Goal: Task Accomplishment & Management: Manage account settings

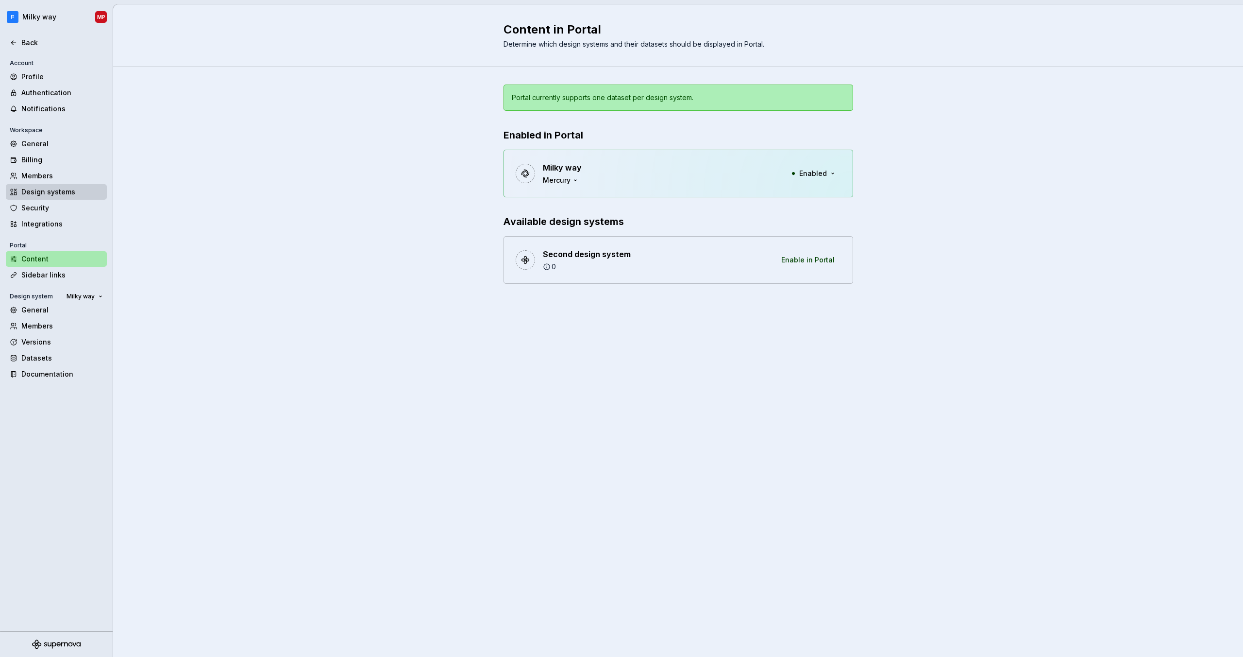
click at [51, 187] on div "Design systems" at bounding box center [62, 192] width 82 height 10
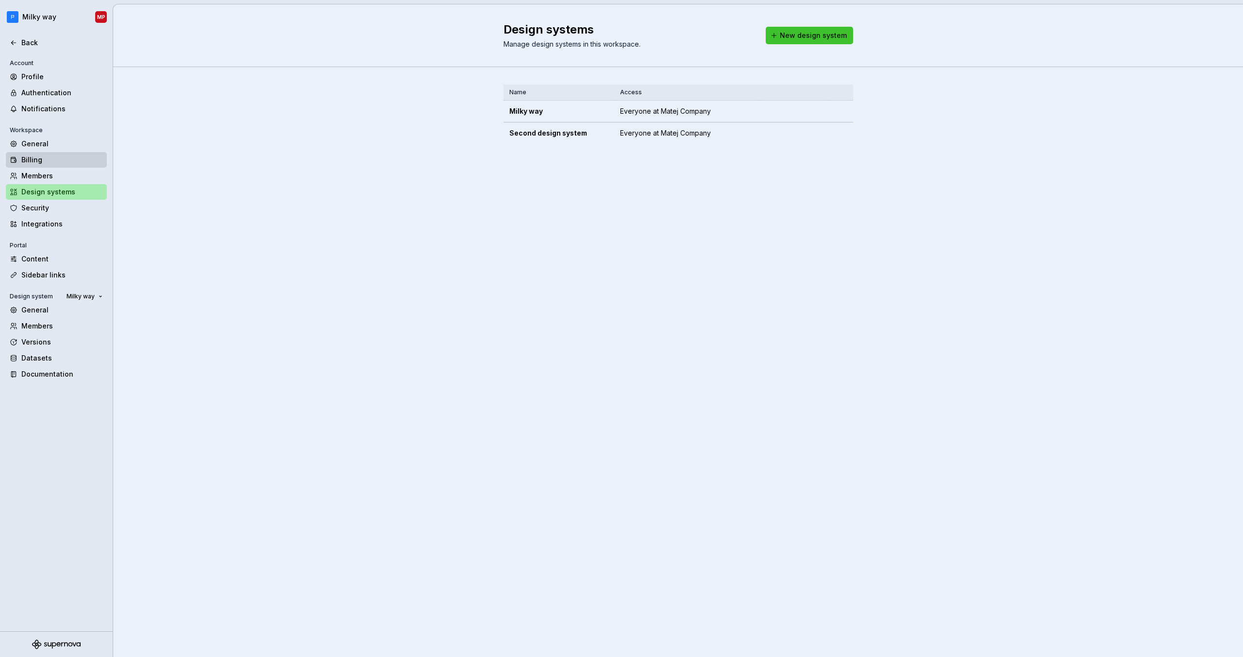
click at [58, 163] on div "Billing" at bounding box center [62, 160] width 82 height 10
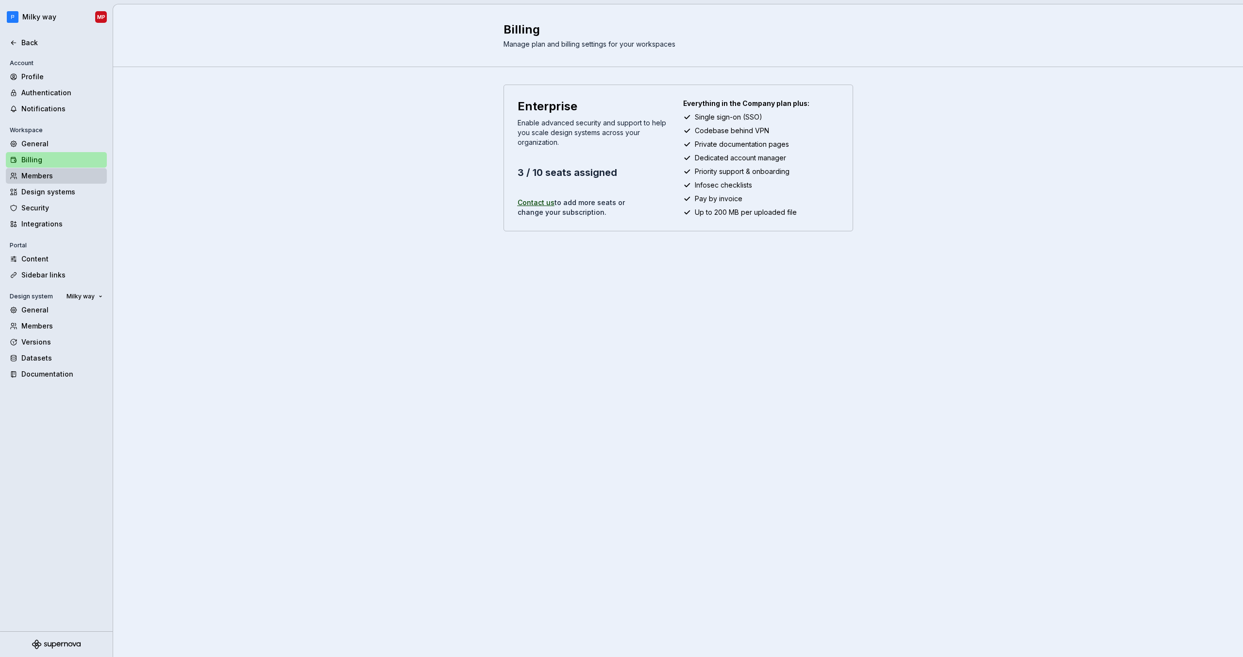
click at [61, 177] on div "Members" at bounding box center [62, 176] width 82 height 10
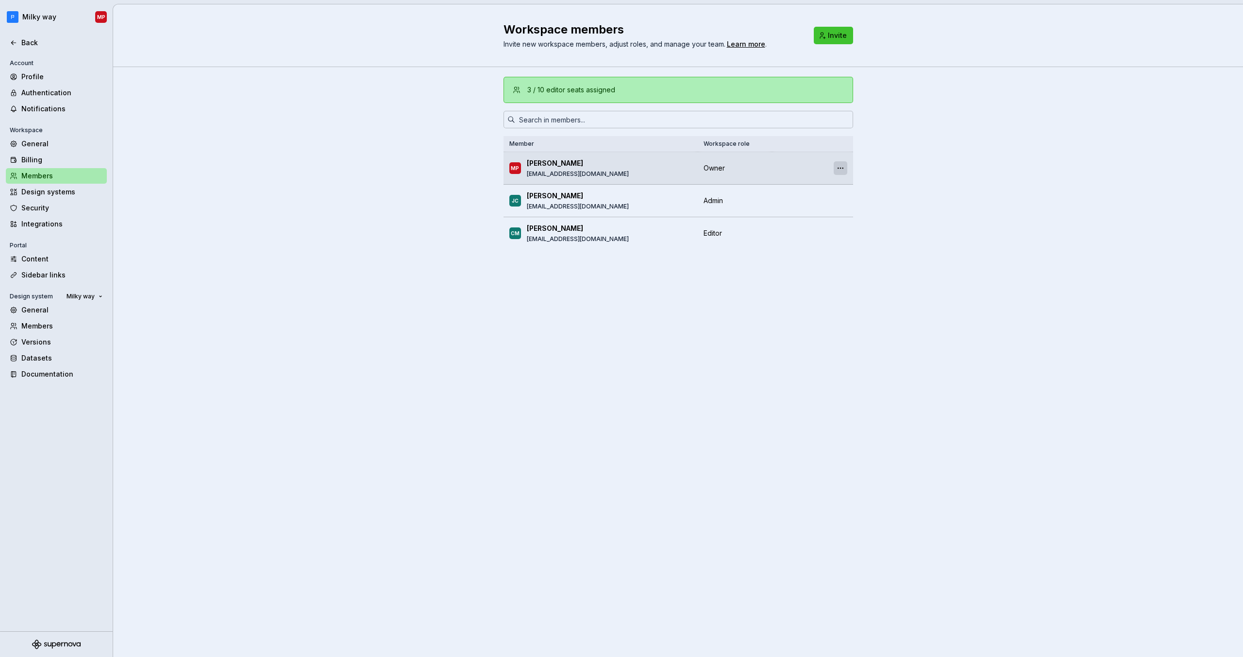
click at [846, 168] on button "button" at bounding box center [841, 168] width 14 height 14
click at [913, 169] on div "3 / 10 editor seats assigned Member Workspace role [PERSON_NAME] [PERSON_NAME] …" at bounding box center [678, 176] width 1130 height 219
click at [60, 84] on div "Profile" at bounding box center [56, 77] width 101 height 16
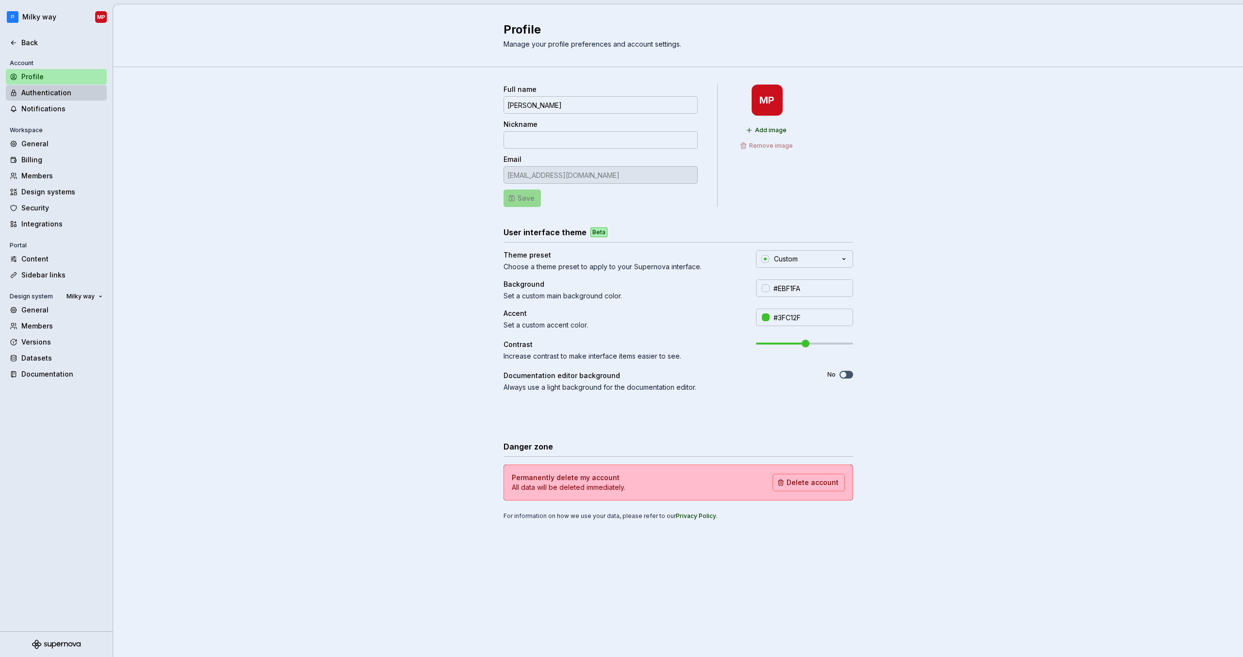
click at [60, 94] on div "Authentication" at bounding box center [62, 93] width 82 height 10
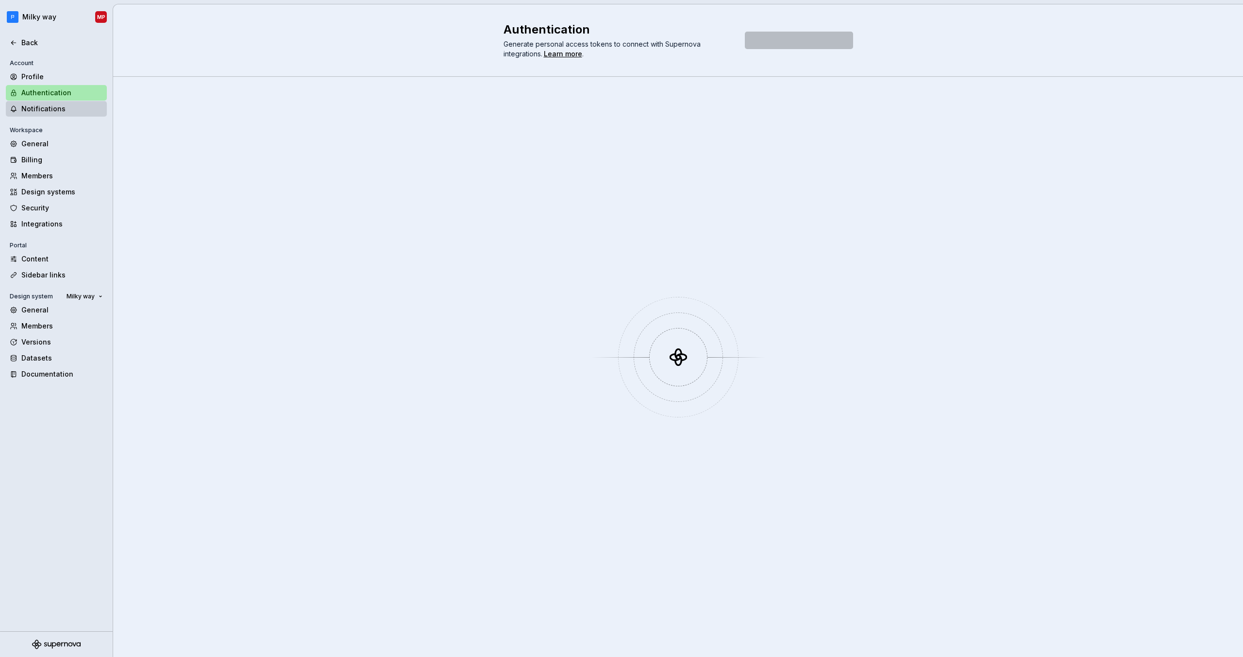
click at [61, 113] on div "Notifications" at bounding box center [62, 109] width 82 height 10
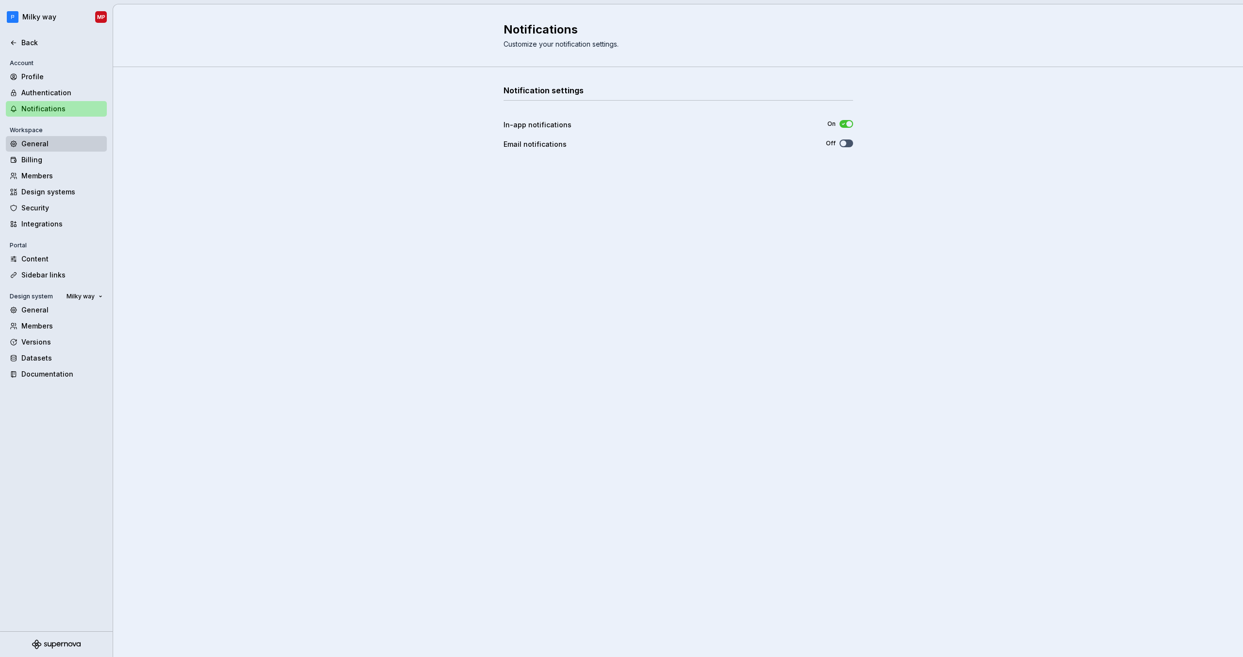
click at [59, 143] on div "General" at bounding box center [62, 144] width 82 height 10
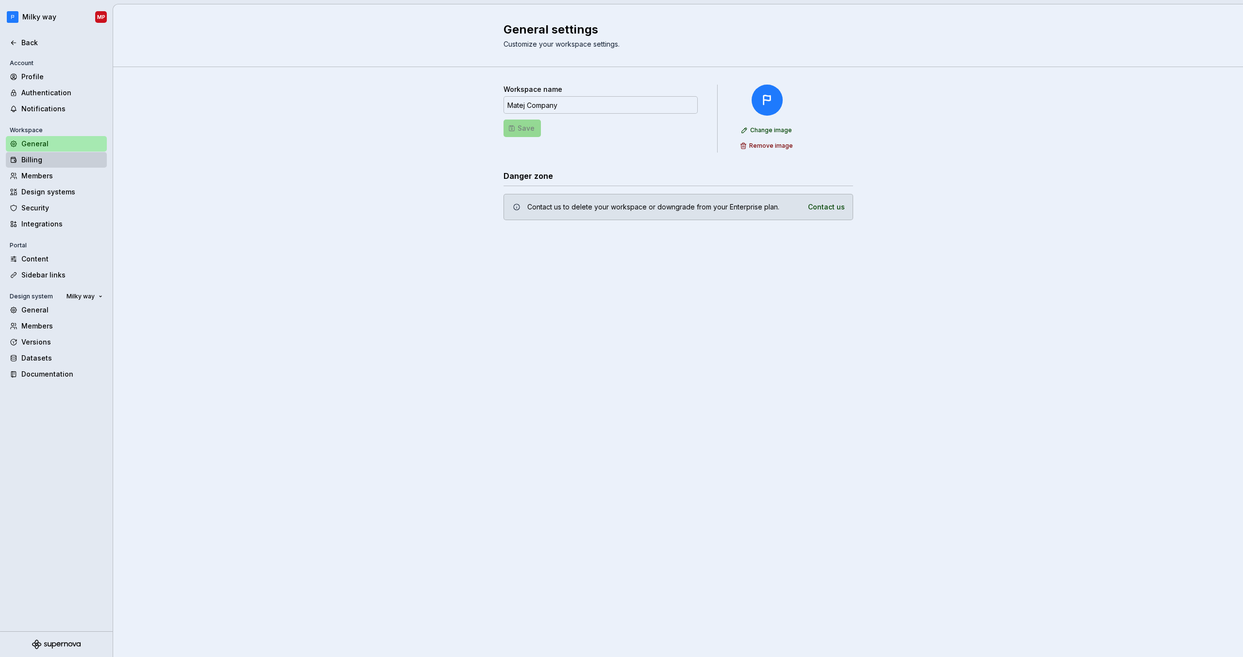
click at [60, 167] on div "Billing" at bounding box center [56, 160] width 101 height 16
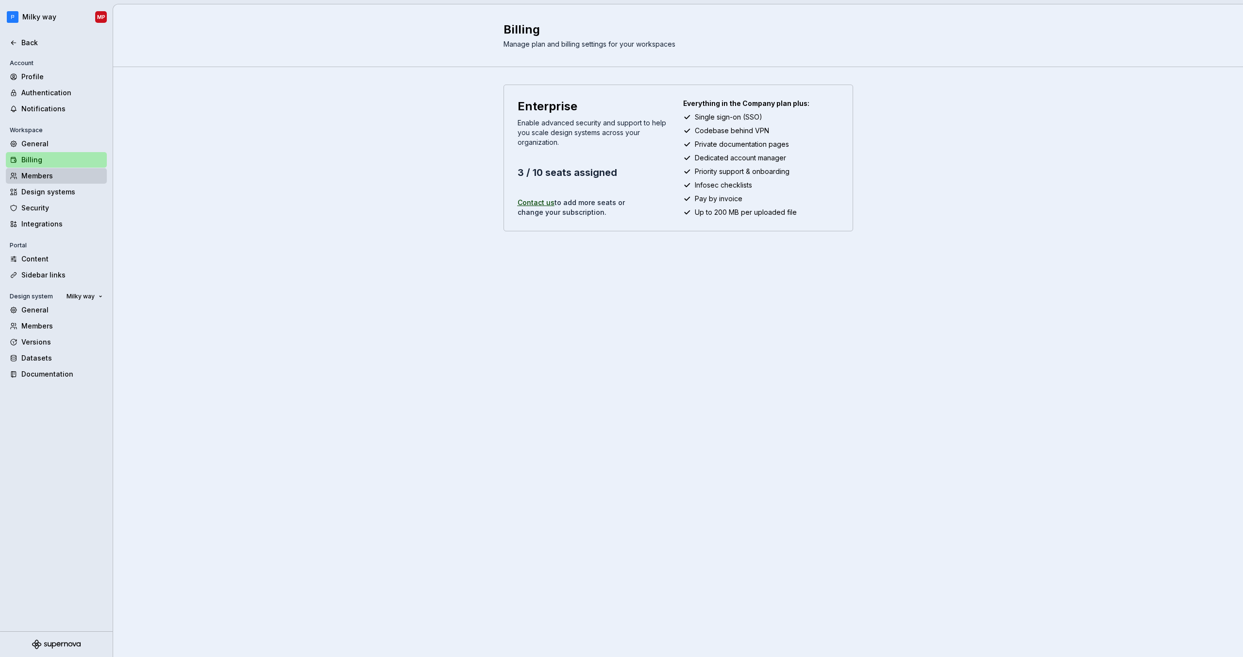
click at [60, 177] on div "Members" at bounding box center [62, 176] width 82 height 10
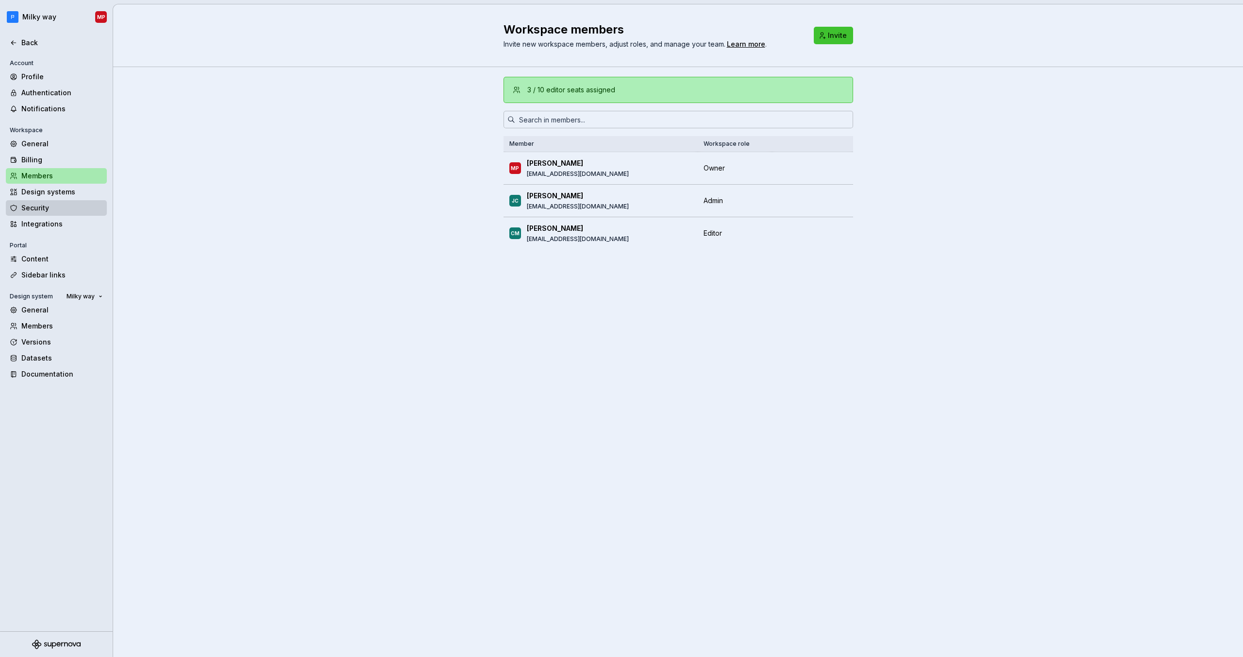
click at [70, 201] on div "Security" at bounding box center [56, 208] width 101 height 16
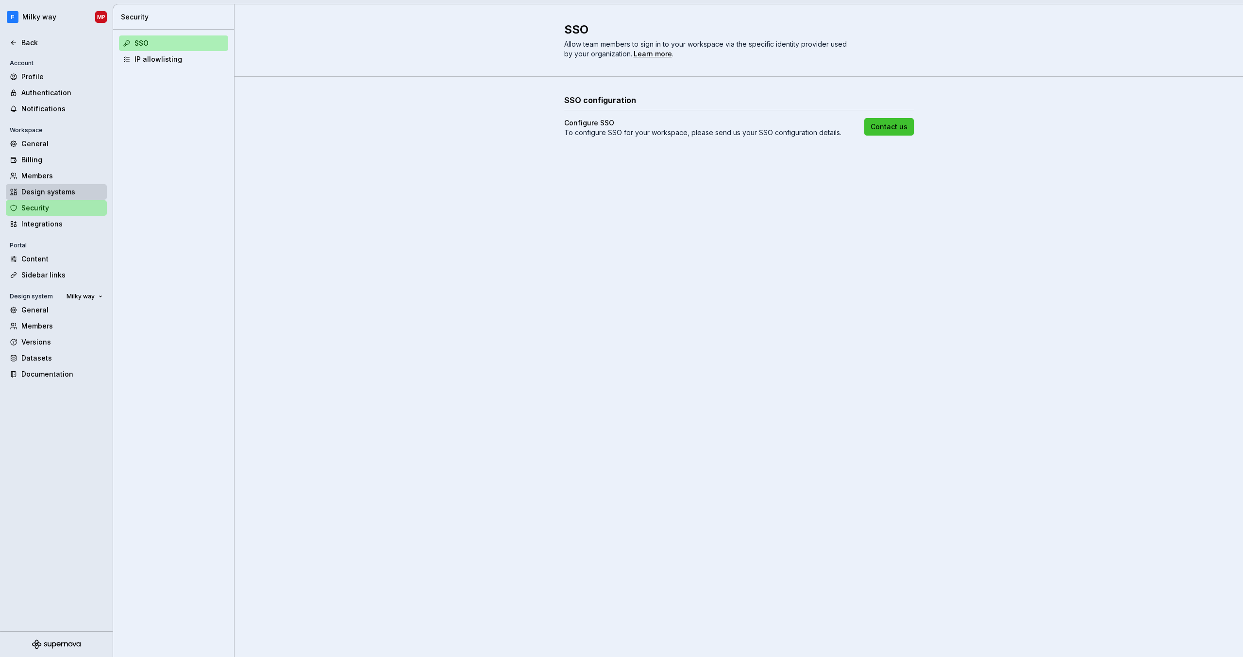
click at [72, 191] on div "Design systems" at bounding box center [62, 192] width 82 height 10
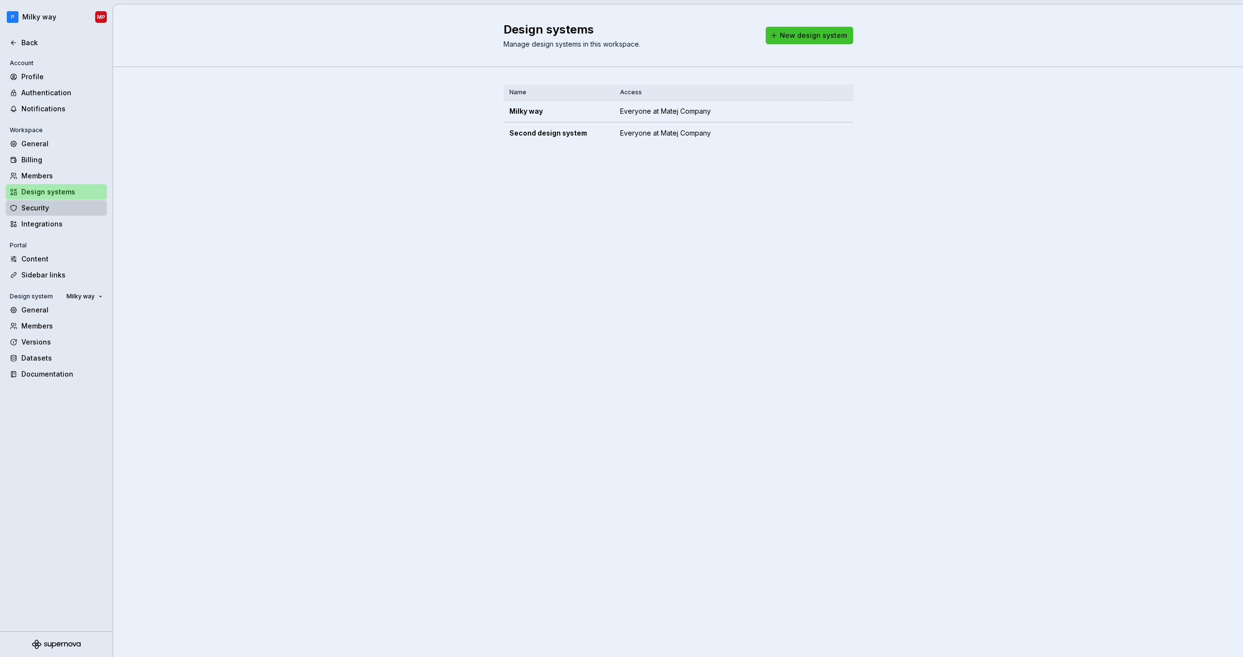
click at [71, 211] on div "Security" at bounding box center [62, 208] width 82 height 10
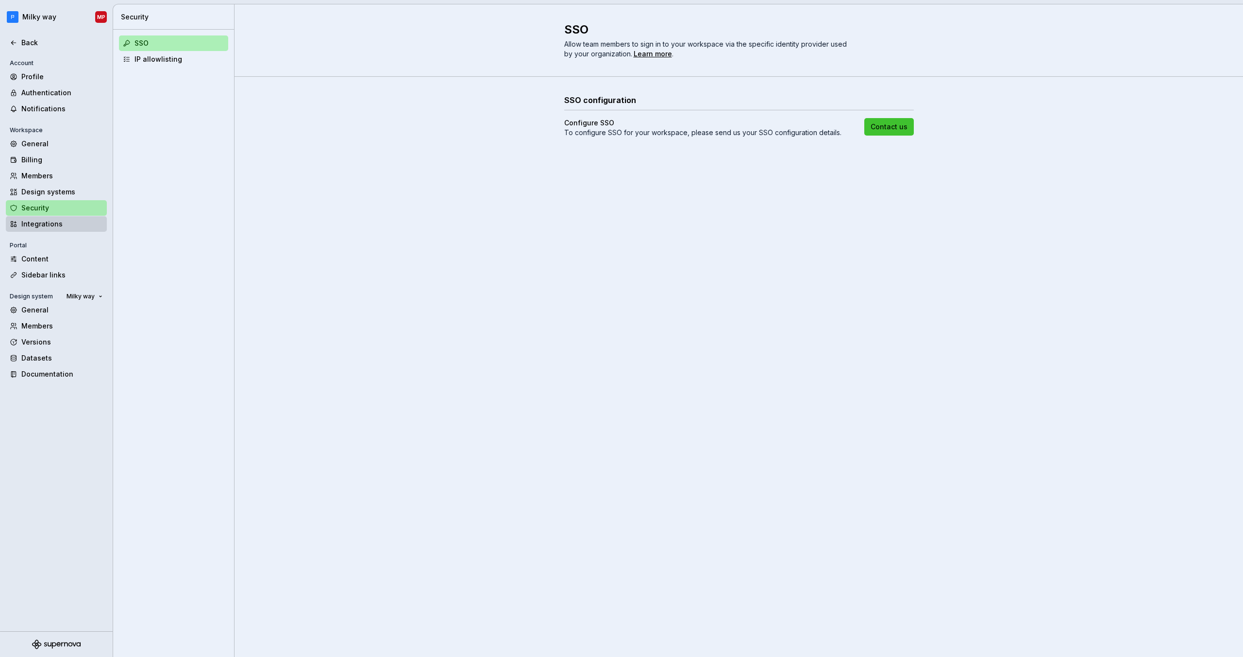
click at [68, 224] on div "Integrations" at bounding box center [62, 224] width 82 height 10
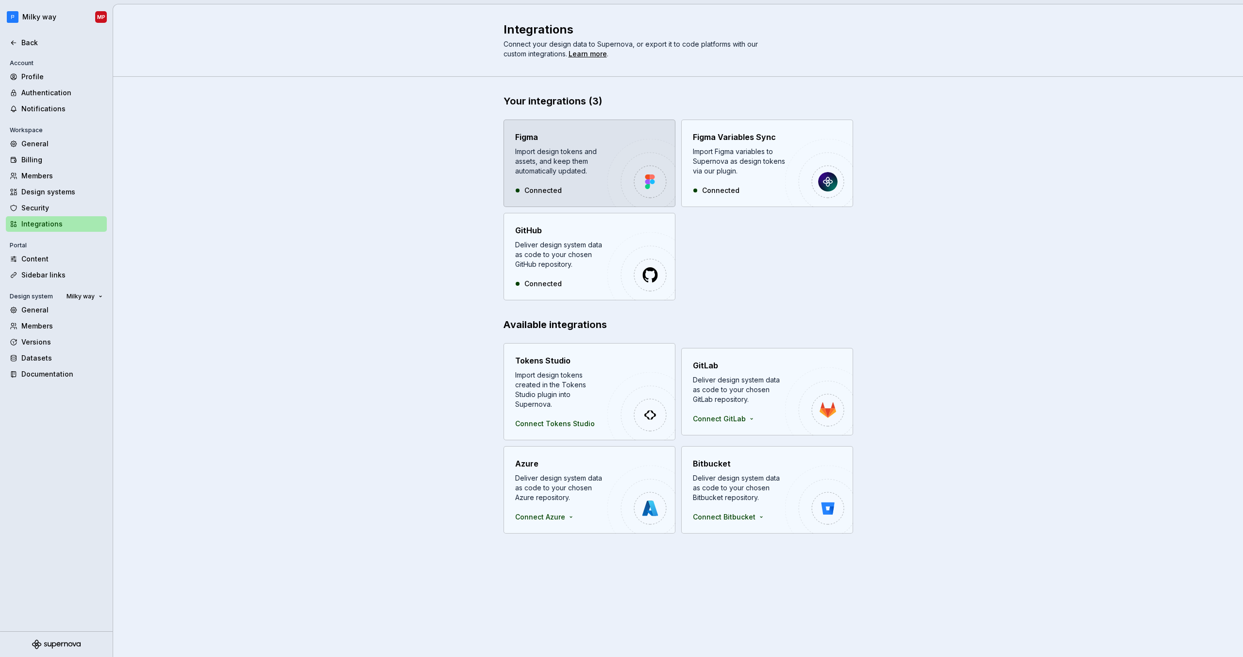
click at [591, 173] on div "Import design tokens and assets, and keep them automatically updated." at bounding box center [561, 161] width 92 height 29
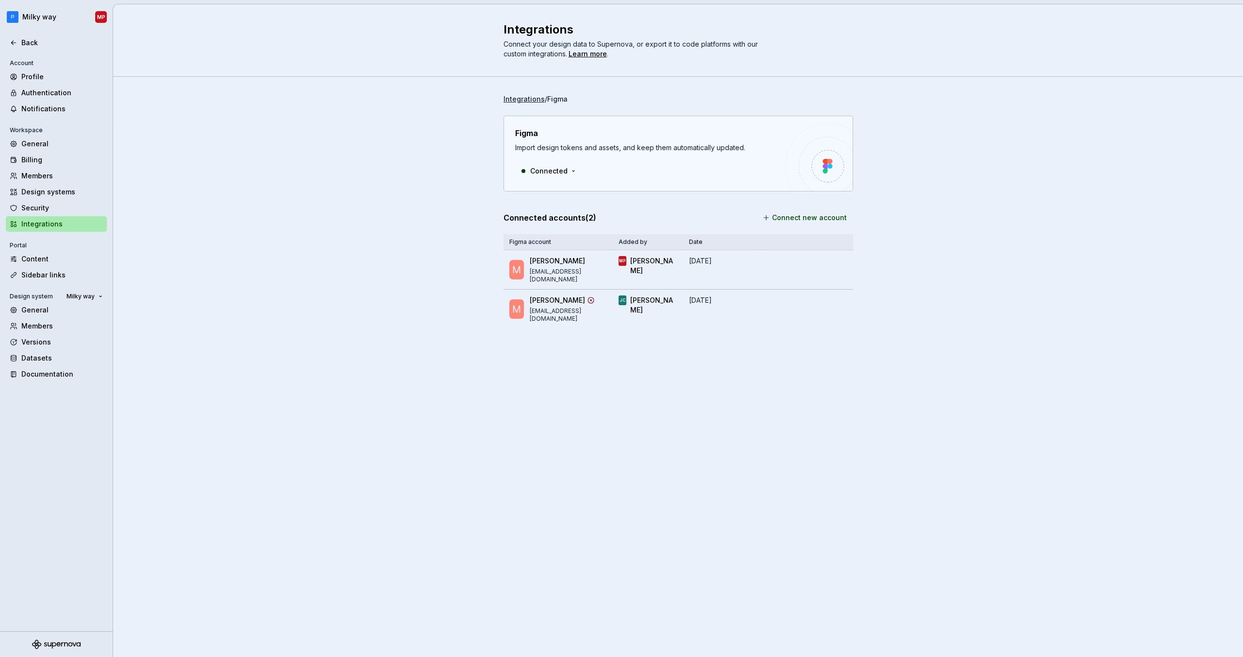
click at [527, 43] on span "Connect your design data to Supernova, or export it to code platforms with our …" at bounding box center [632, 49] width 256 height 18
click at [541, 57] on span "Connect your design data to Supernova, or export it to code platforms with our …" at bounding box center [632, 49] width 256 height 18
click at [510, 99] on li "Integrations" at bounding box center [524, 99] width 41 height 10
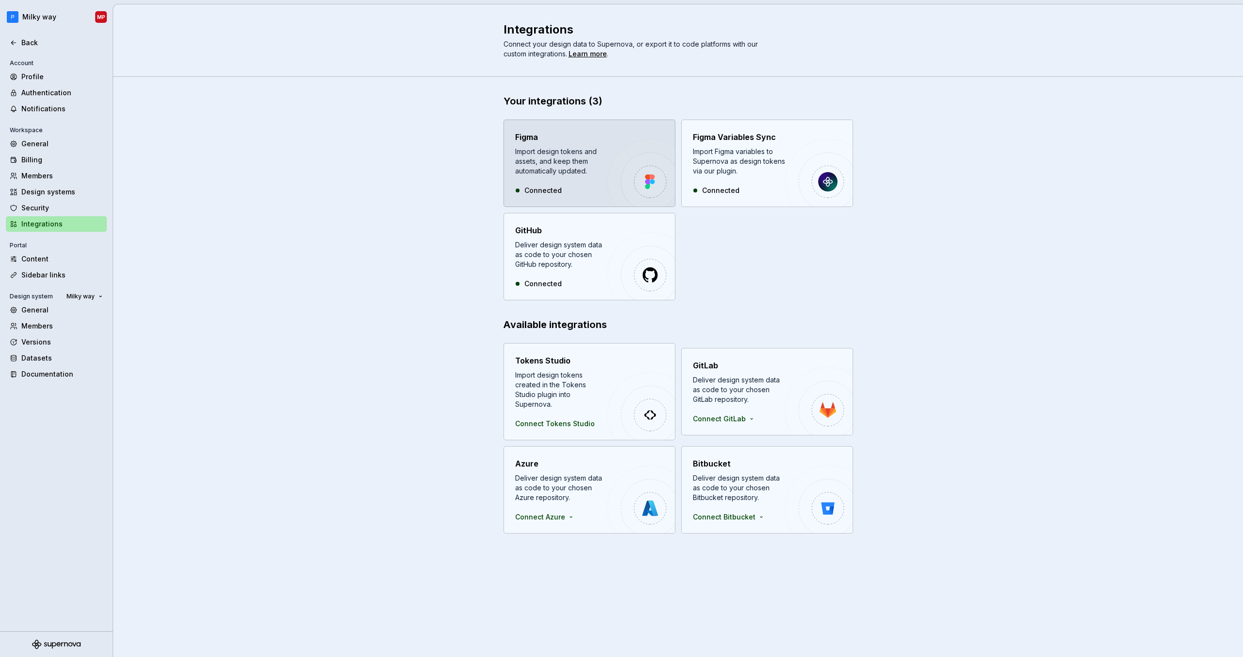
click at [580, 188] on div "Connected" at bounding box center [561, 191] width 92 height 10
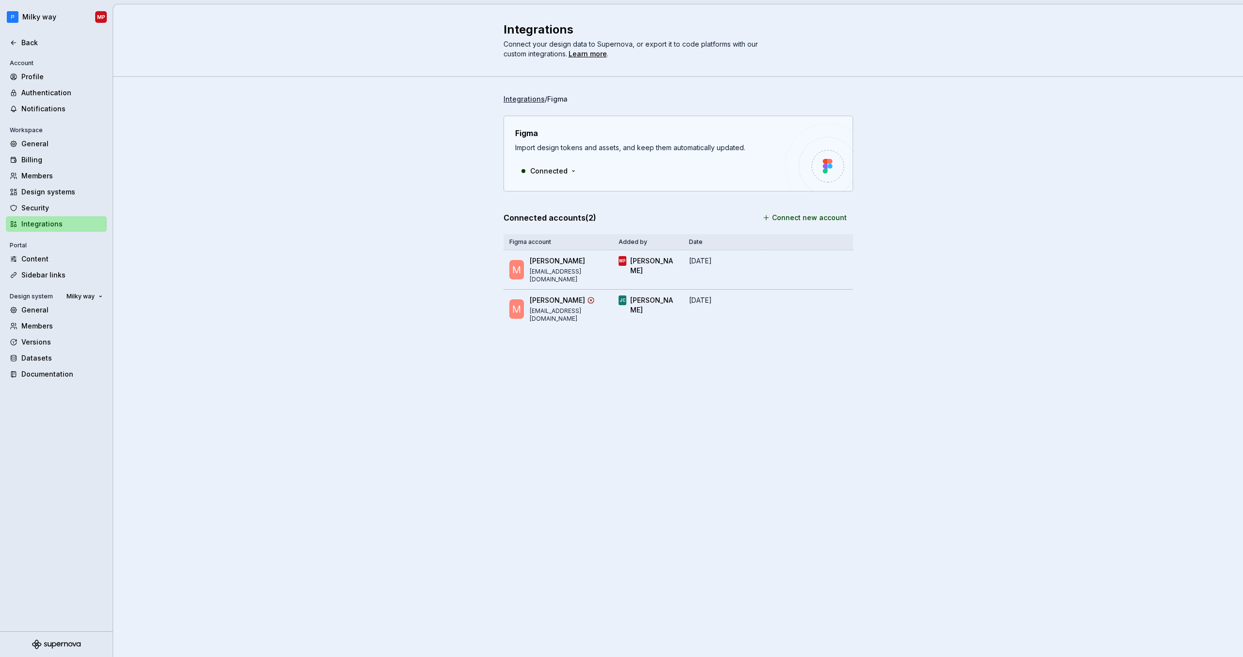
click at [531, 102] on li "Integrations" at bounding box center [524, 99] width 41 height 10
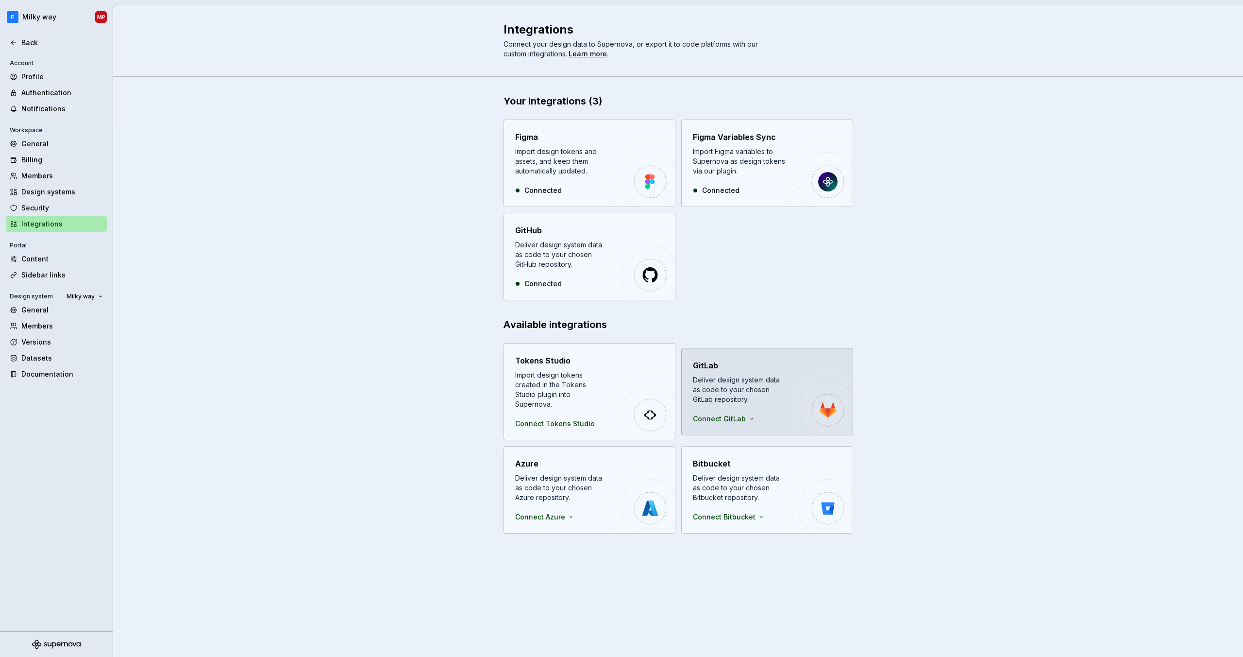
click at [746, 376] on div "Deliver design system data as code to your chosen GitLab repository." at bounding box center [739, 389] width 92 height 29
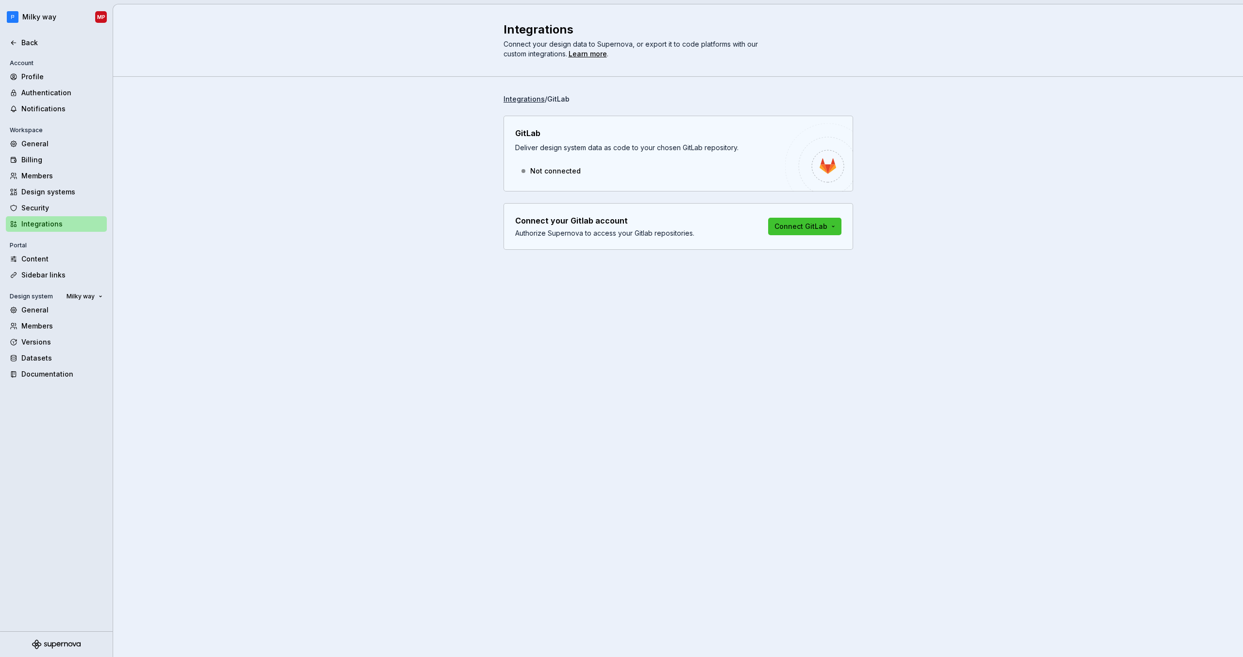
click at [529, 101] on li "Integrations" at bounding box center [524, 99] width 41 height 10
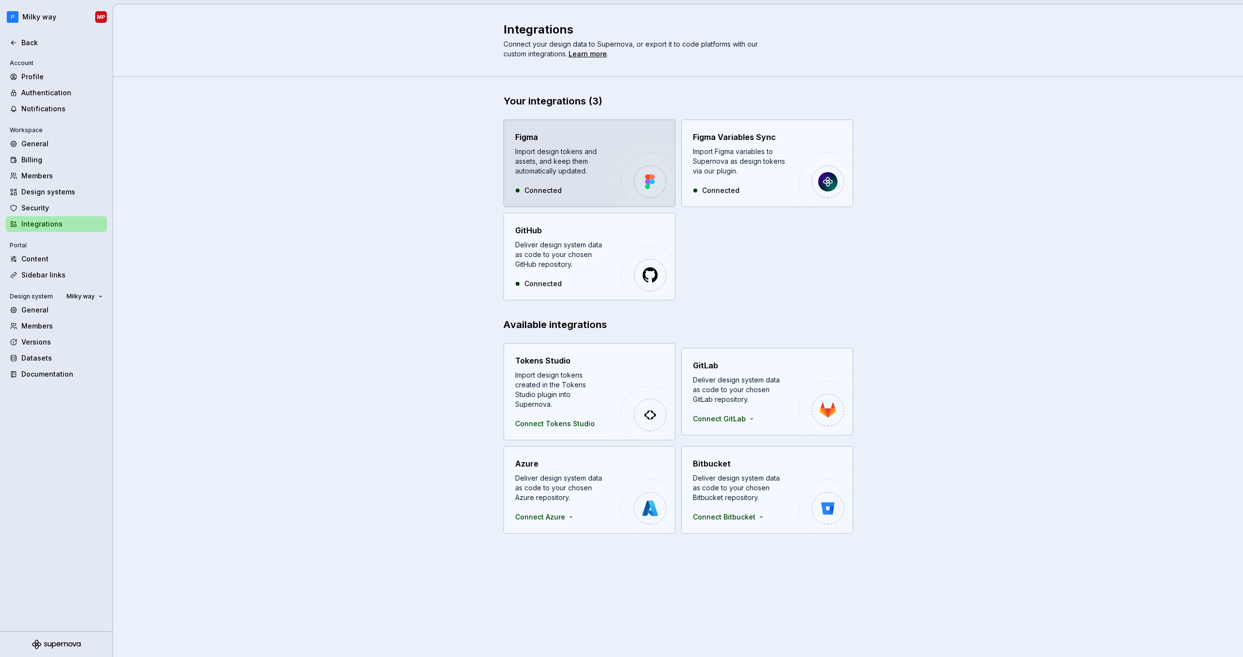
click at [597, 182] on div "Figma Import design tokens and assets, and keep them automatically updated. Con…" at bounding box center [561, 163] width 92 height 64
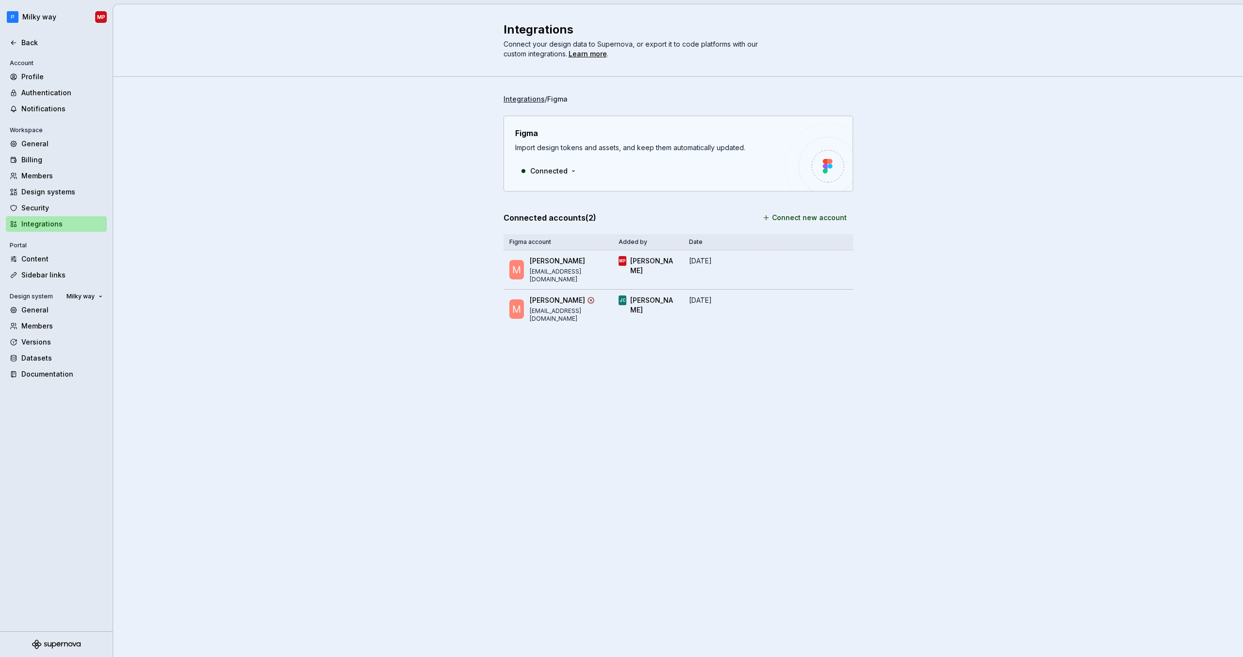
click at [563, 101] on li "Figma" at bounding box center [557, 99] width 20 height 8
click at [526, 100] on li "Integrations" at bounding box center [524, 99] width 41 height 10
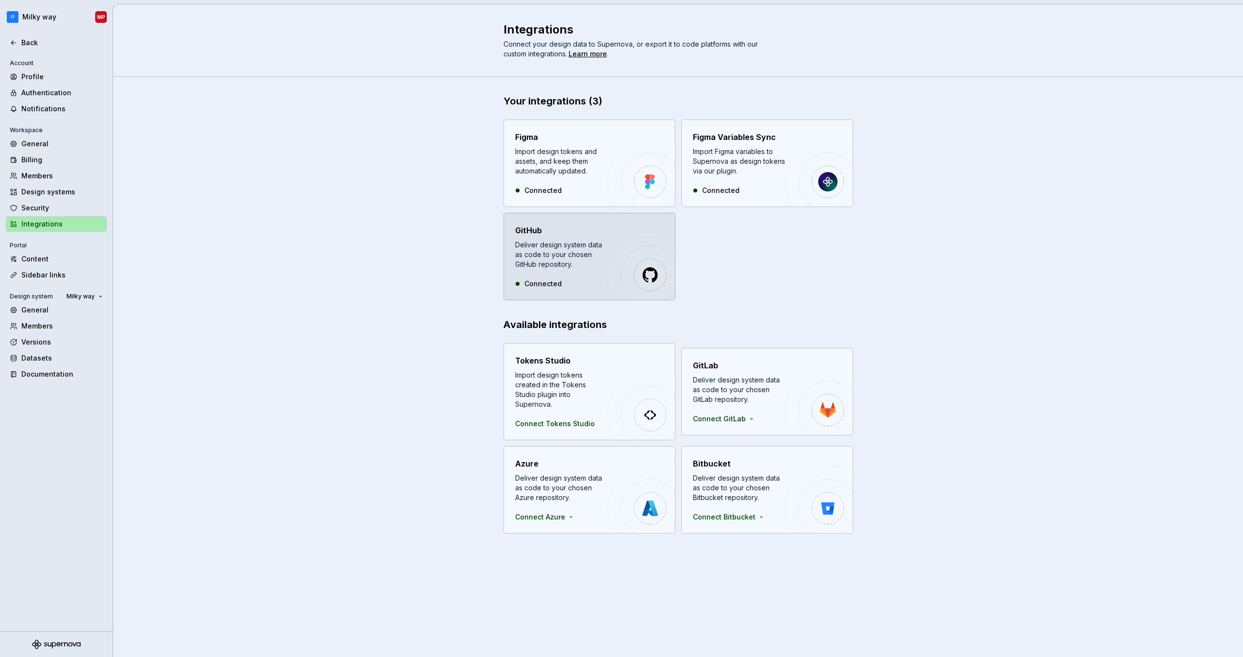
click at [614, 265] on img "button" at bounding box center [642, 266] width 68 height 68
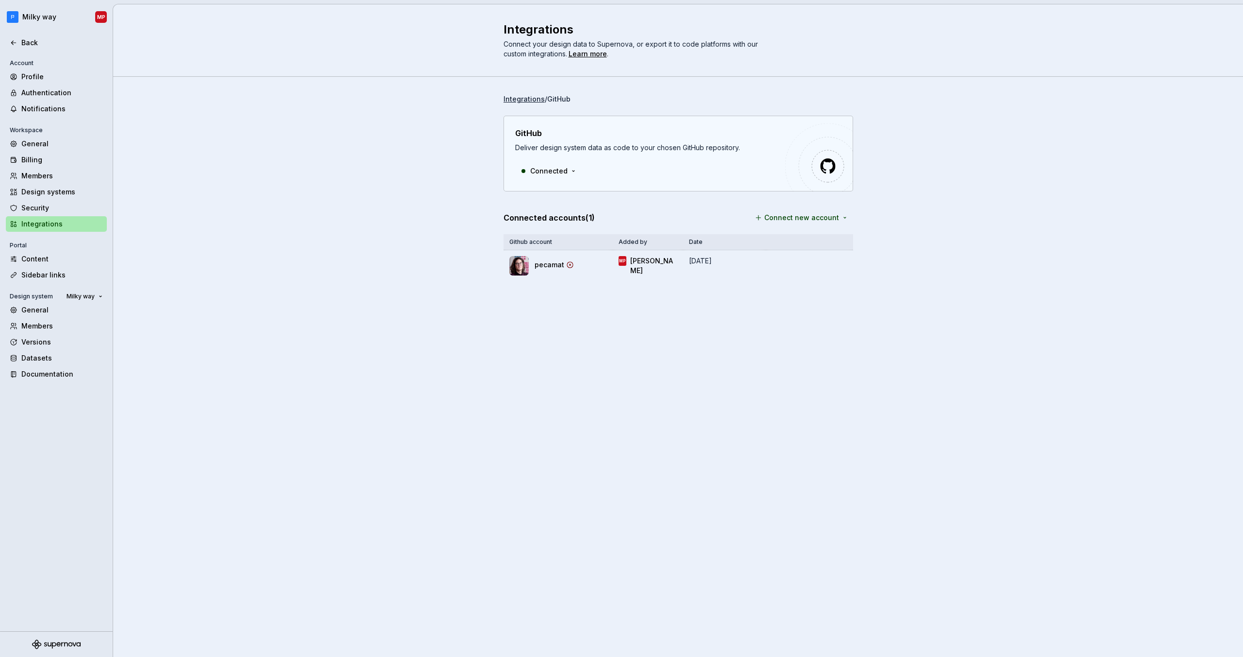
click at [525, 99] on li "Integrations" at bounding box center [524, 99] width 41 height 10
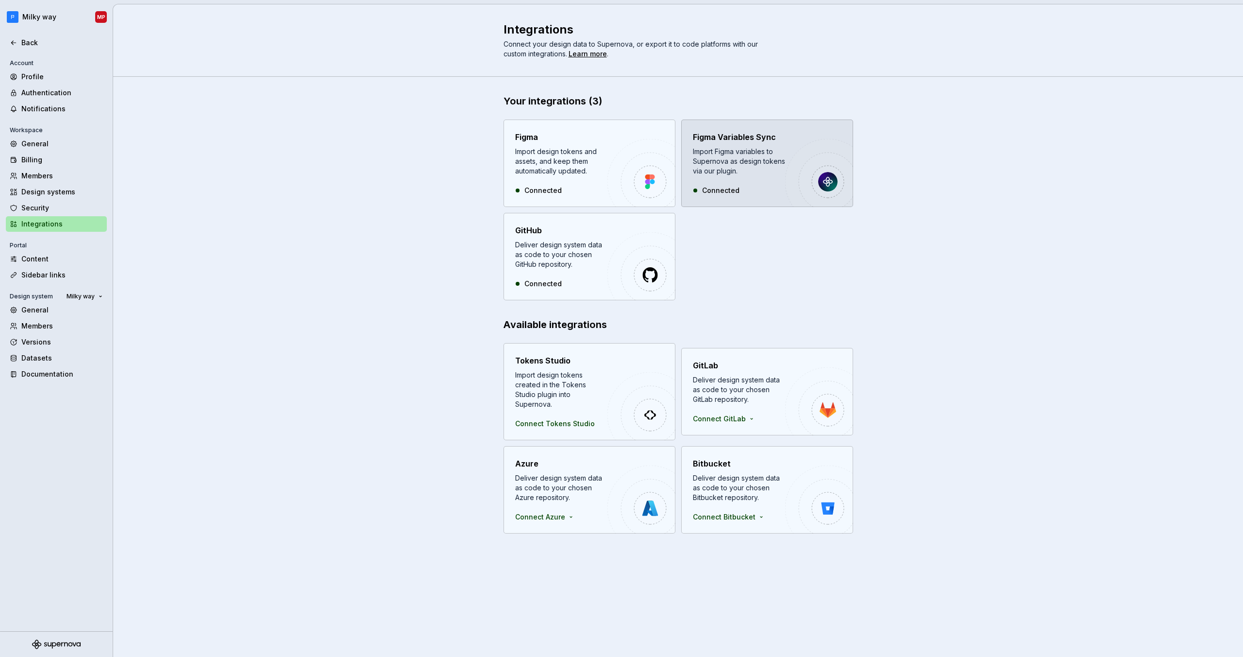
click at [760, 157] on div "Import Figma variables to Supernova as design tokens via our plugin." at bounding box center [739, 161] width 92 height 29
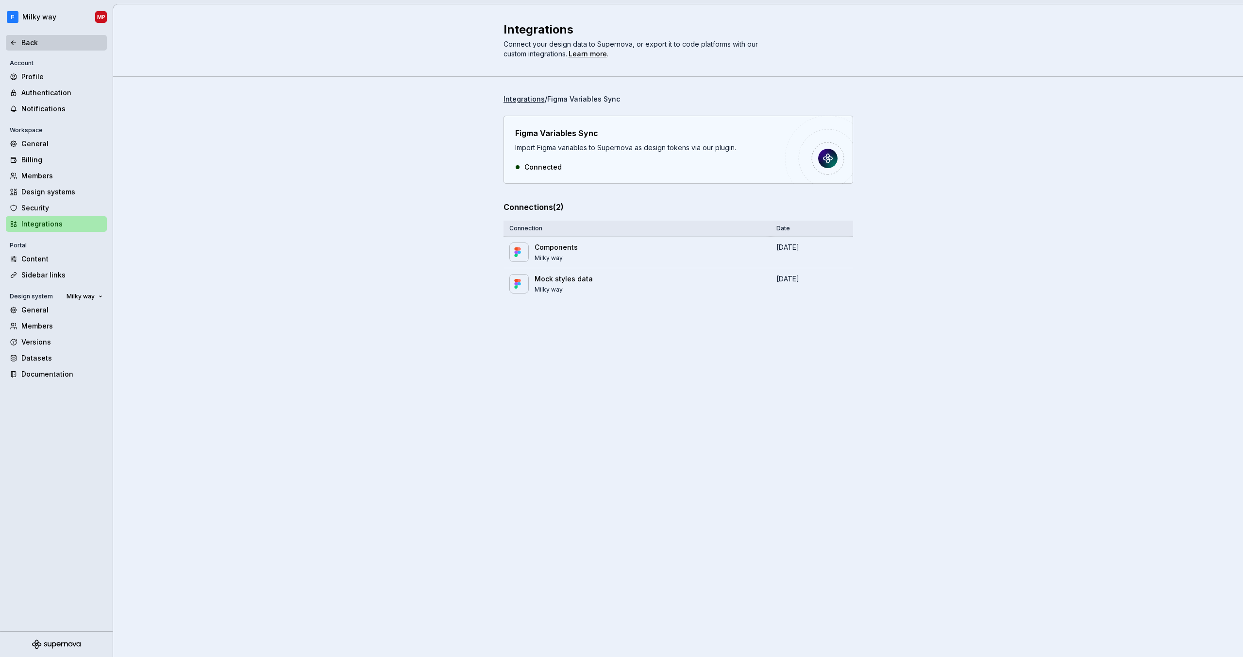
click at [35, 40] on div "Back" at bounding box center [62, 43] width 82 height 10
click at [64, 77] on div "Profile" at bounding box center [62, 77] width 82 height 10
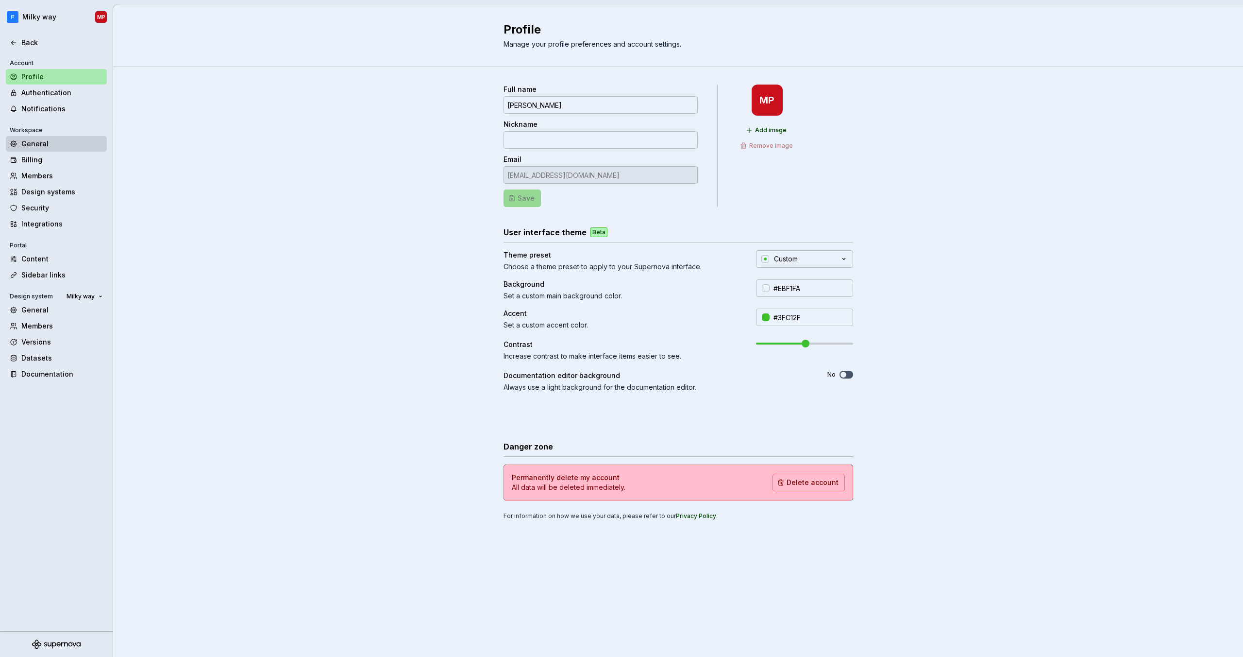
click at [74, 142] on div "General" at bounding box center [62, 144] width 82 height 10
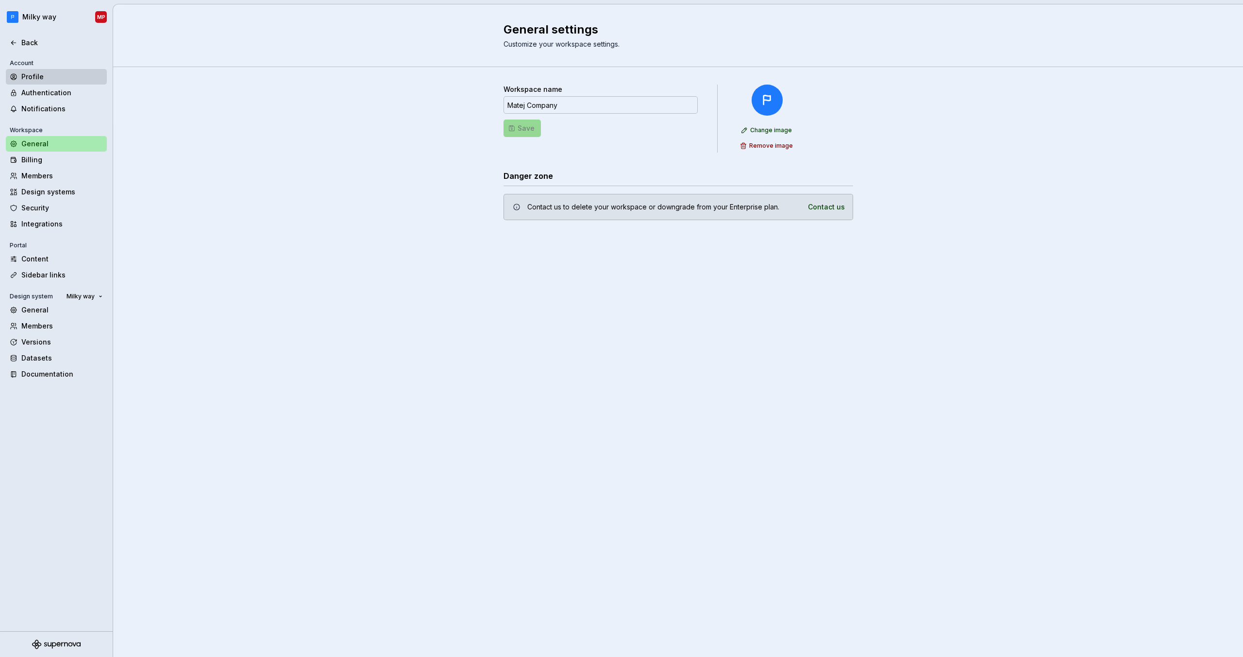
click at [54, 79] on div "Profile" at bounding box center [62, 77] width 82 height 10
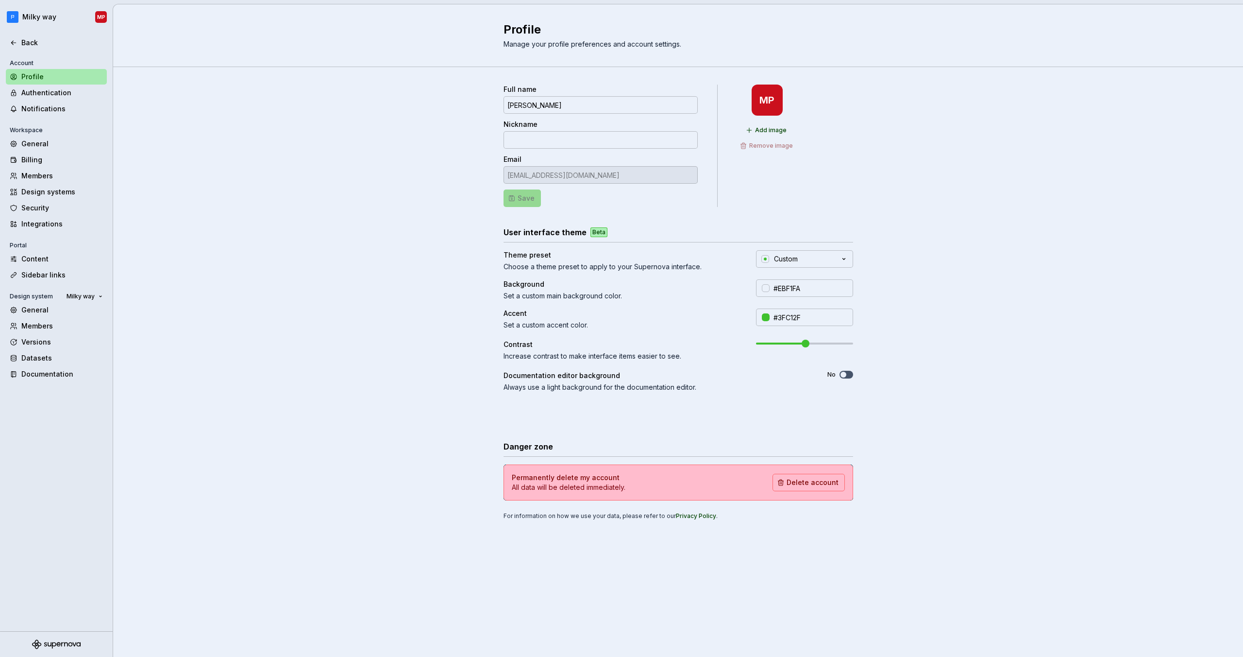
click at [935, 169] on div "Full name [PERSON_NAME] Nickname Email [EMAIL_ADDRESS][DOMAIN_NAME] Save MP Add…" at bounding box center [678, 312] width 1130 height 490
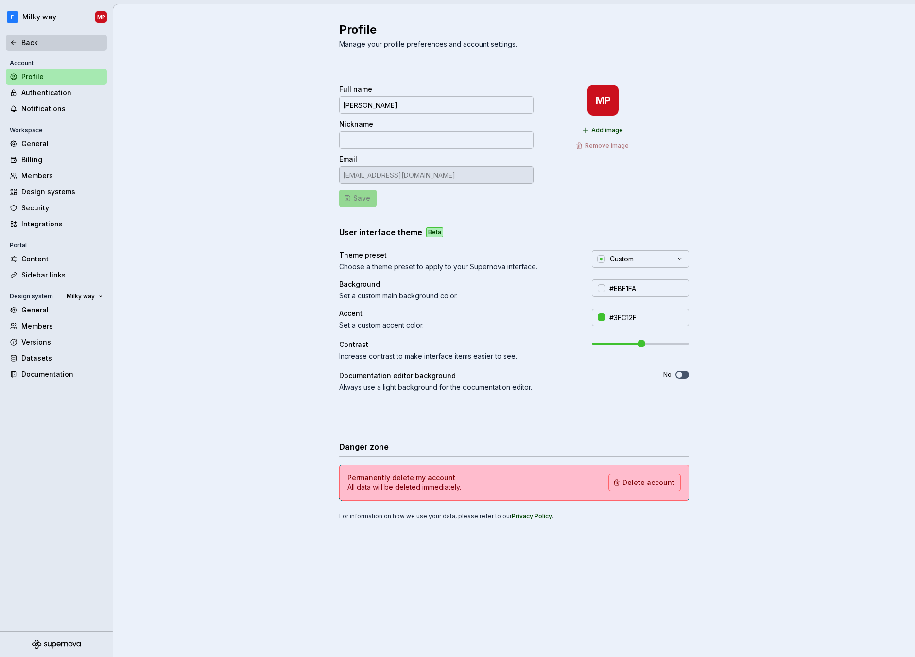
click at [18, 45] on div "Back" at bounding box center [56, 43] width 93 height 10
